Goal: Navigation & Orientation: Understand site structure

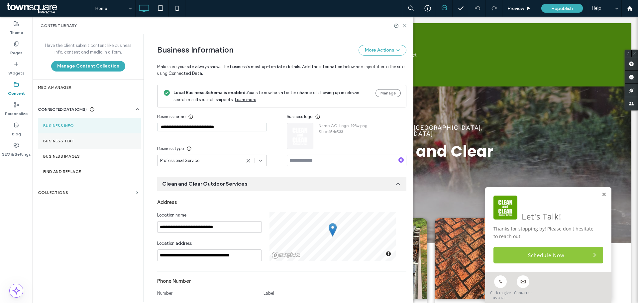
click at [85, 143] on label "Business Text" at bounding box center [89, 141] width 92 height 5
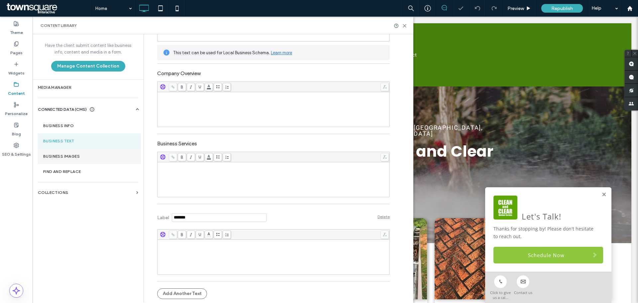
click at [64, 154] on label "Business Images" at bounding box center [89, 156] width 92 height 5
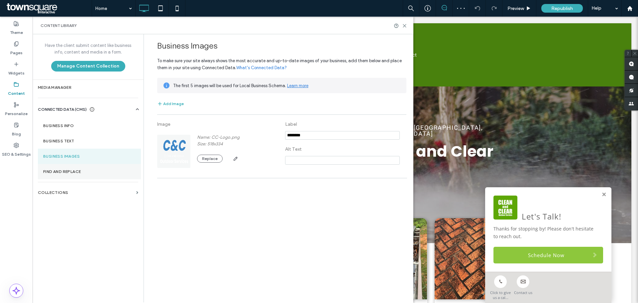
click at [82, 173] on label "Find and Replace" at bounding box center [89, 171] width 92 height 5
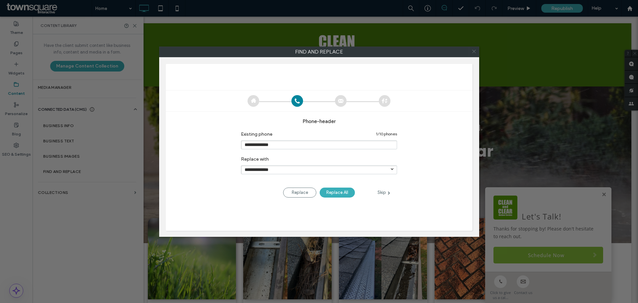
click at [472, 50] on icon at bounding box center [474, 52] width 10 height 10
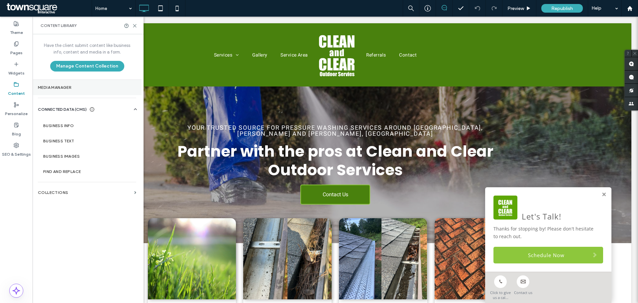
click at [74, 84] on section "Media Manager" at bounding box center [87, 87] width 109 height 15
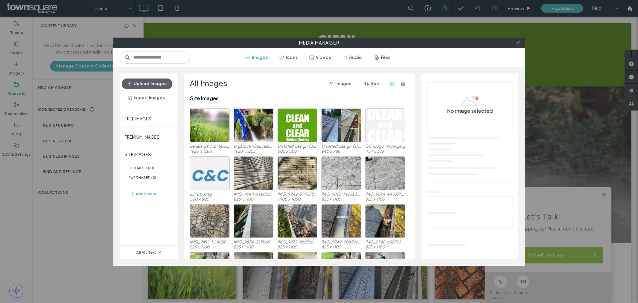
click at [517, 44] on icon at bounding box center [518, 42] width 5 height 5
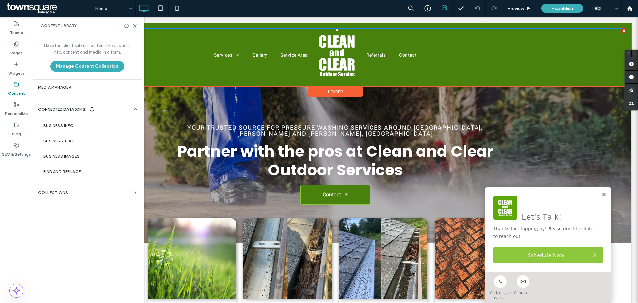
click at [155, 63] on ul "Services Gutter Cleaning Gutter Guards Pressure Washing Landscaping & Hardscapi…" at bounding box center [183, 55] width 262 height 49
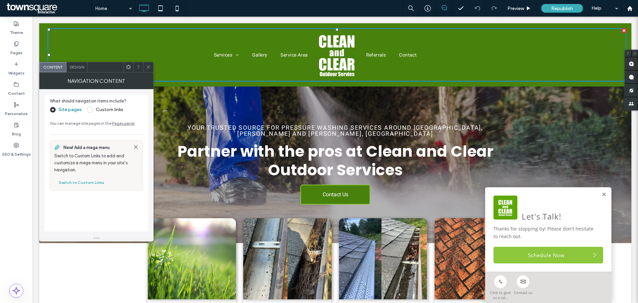
click at [151, 66] on div at bounding box center [148, 67] width 10 height 10
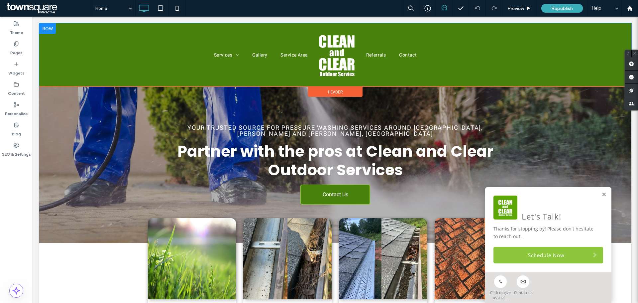
click at [41, 40] on div "Services Gutter Cleaning Gutter Guards Pressure Washing Landscaping & Hardscapi…" at bounding box center [335, 54] width 592 height 63
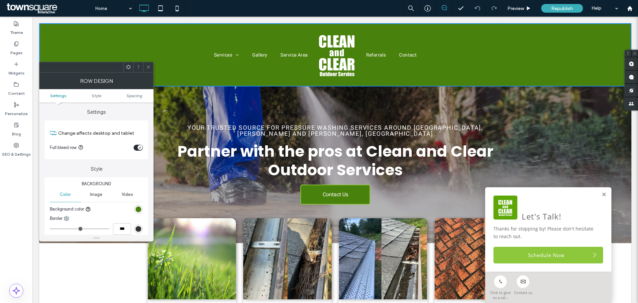
click at [150, 67] on icon at bounding box center [148, 66] width 5 height 5
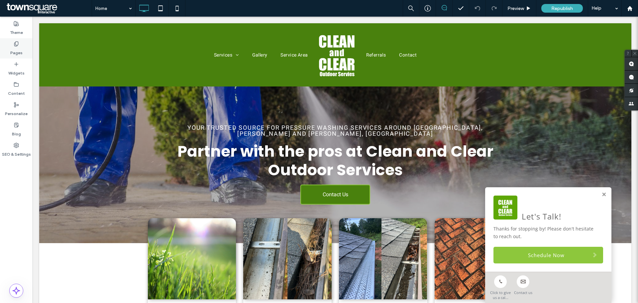
click at [16, 48] on label "Pages" at bounding box center [16, 51] width 12 height 9
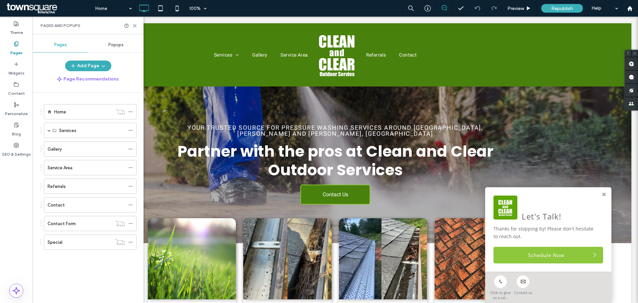
click at [21, 194] on div "Theme Pages Widgets Content Personalize Blog SEO & Settings" at bounding box center [16, 160] width 33 height 286
click at [134, 25] on use at bounding box center [134, 25] width 3 height 3
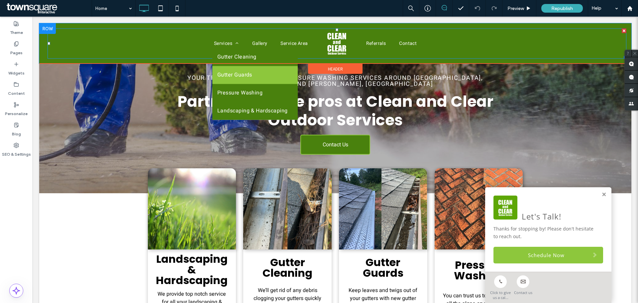
scroll to position [133, 0]
